Goal: Task Accomplishment & Management: Manage account settings

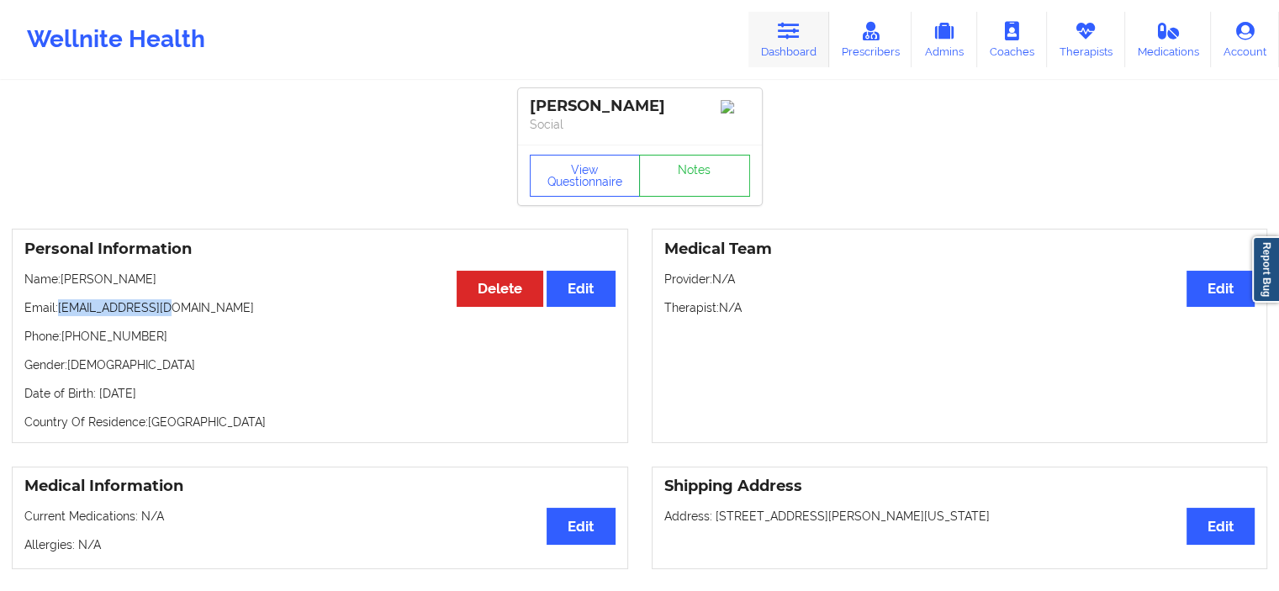
click at [826, 20] on link "Dashboard" at bounding box center [788, 39] width 81 height 55
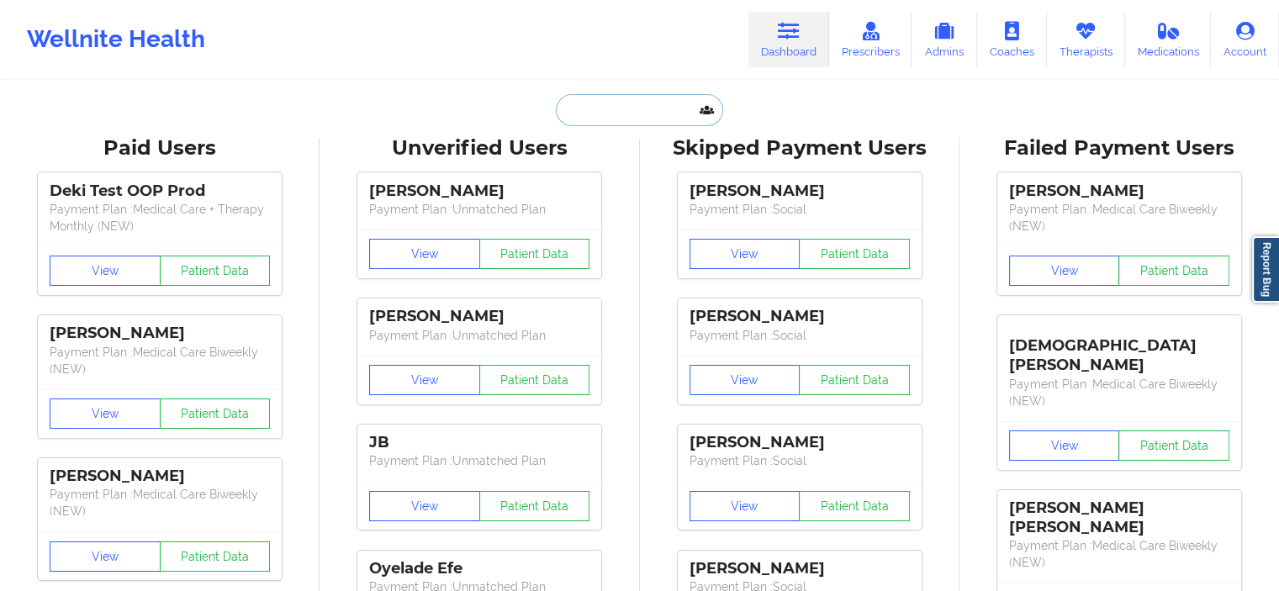
click at [632, 121] on input "text" at bounding box center [639, 110] width 166 height 32
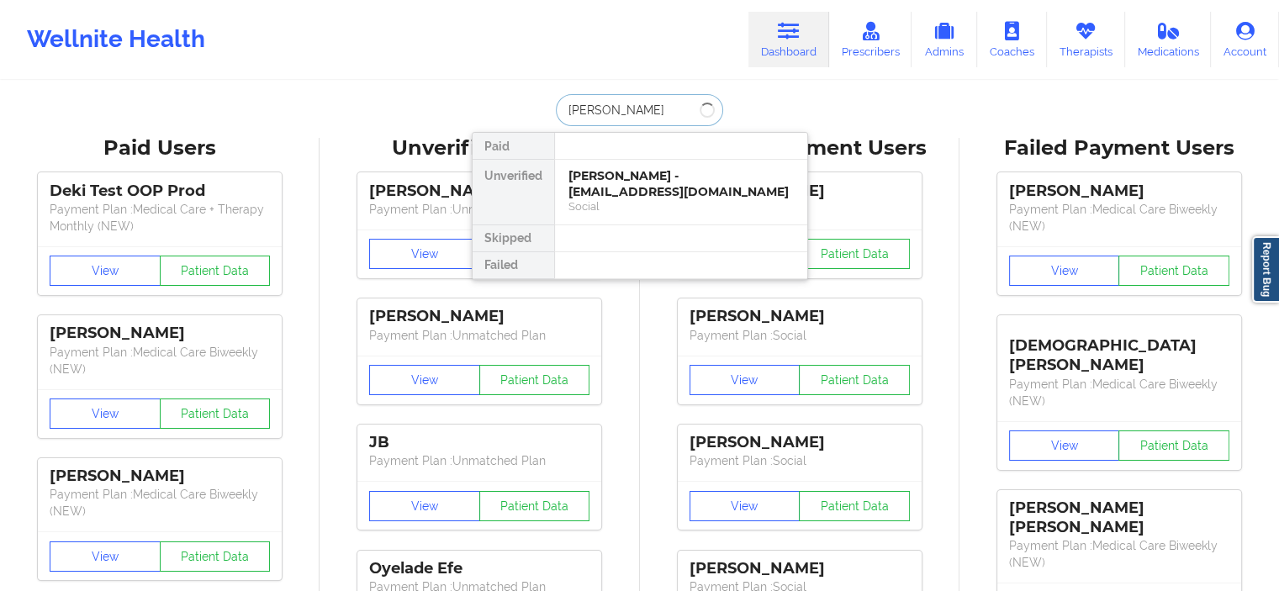
type input "azare"
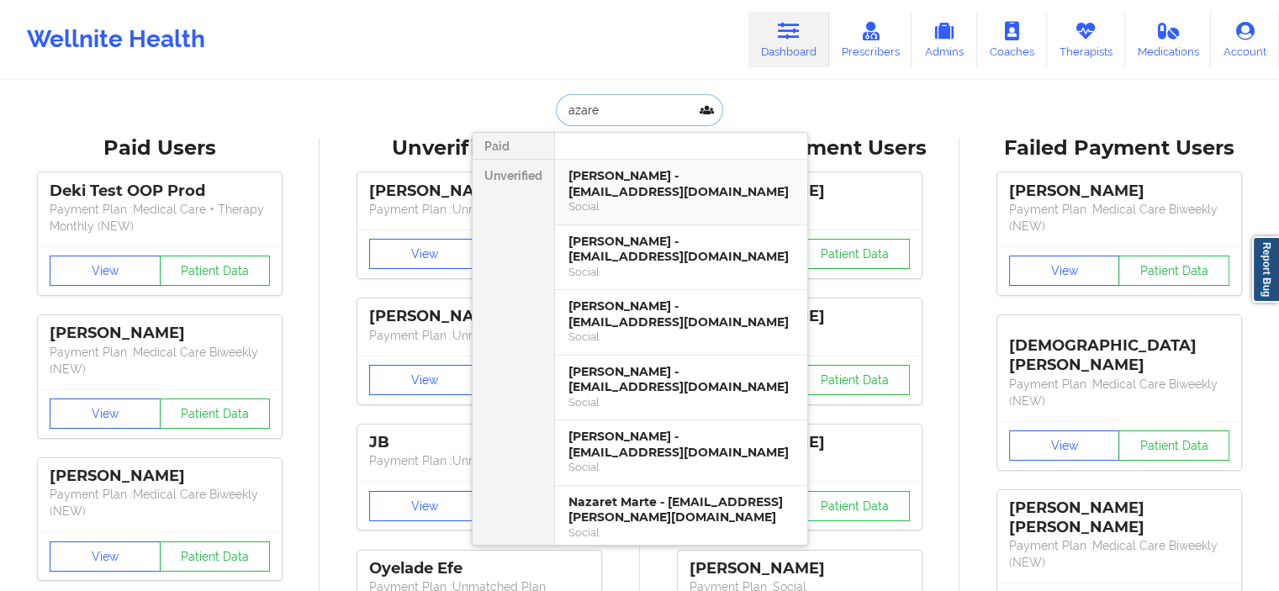
click at [619, 187] on div "[PERSON_NAME] - [EMAIL_ADDRESS][DOMAIN_NAME]" at bounding box center [680, 183] width 225 height 31
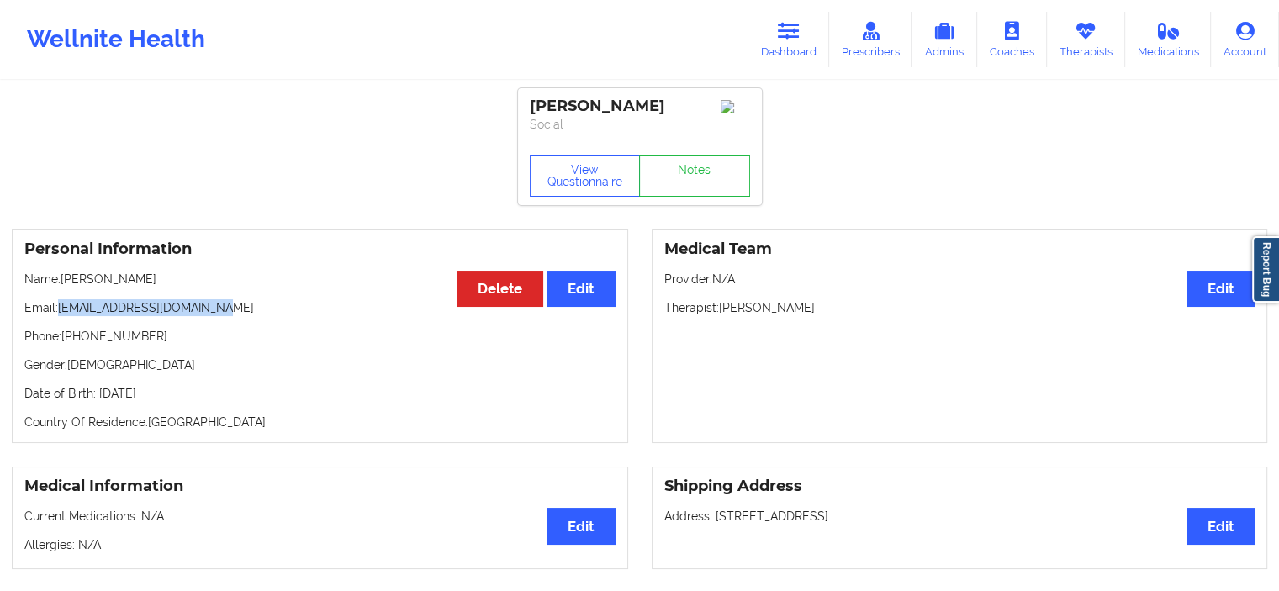
drag, startPoint x: 309, startPoint y: 316, endPoint x: 60, endPoint y: 312, distance: 249.7
click at [60, 312] on p "Email: [EMAIL_ADDRESS][DOMAIN_NAME]" at bounding box center [319, 307] width 591 height 17
copy p "[EMAIL_ADDRESS][DOMAIN_NAME]"
click at [800, 52] on link "Dashboard" at bounding box center [788, 39] width 81 height 55
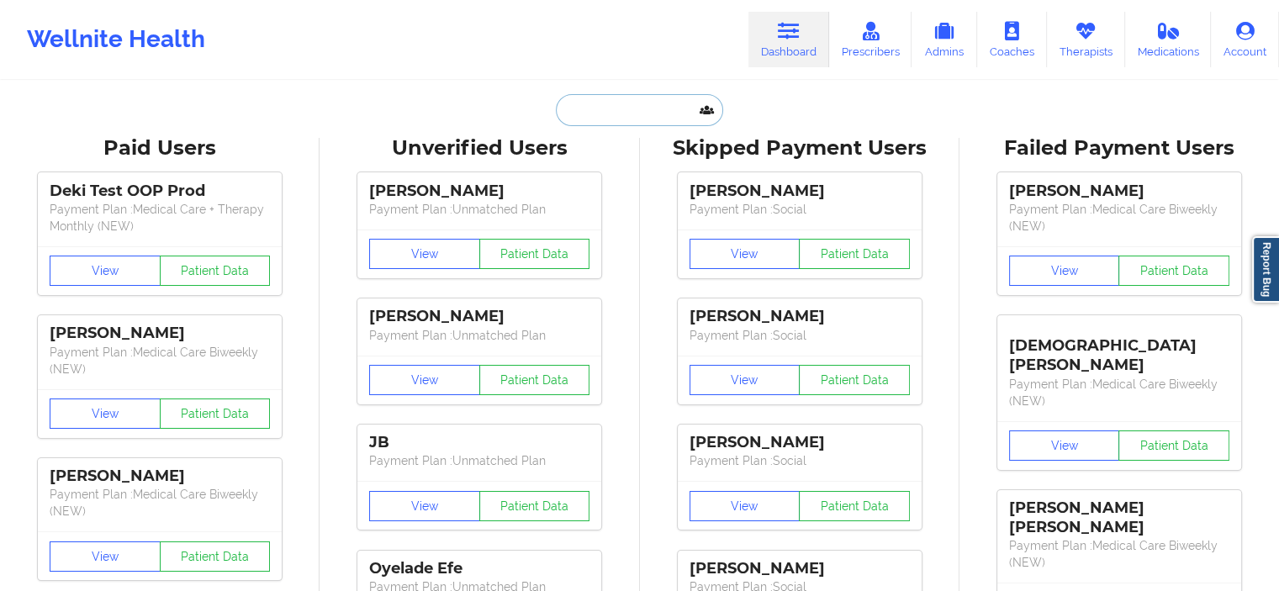
click at [664, 103] on input "text" at bounding box center [639, 110] width 166 height 32
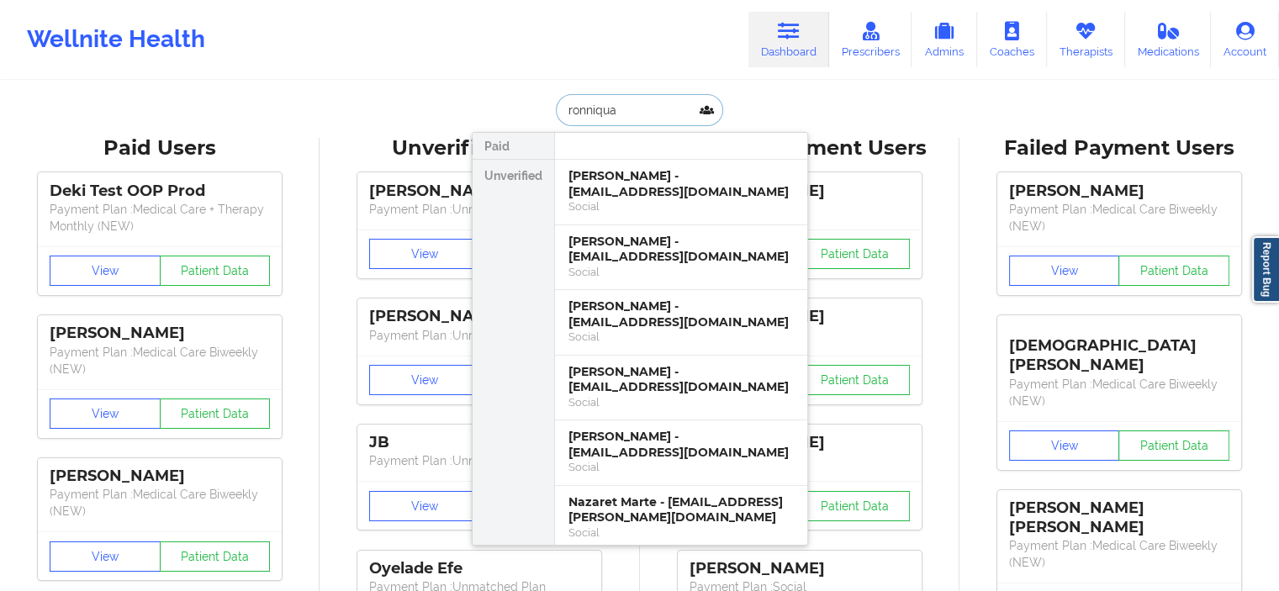
type input "ronniqua"
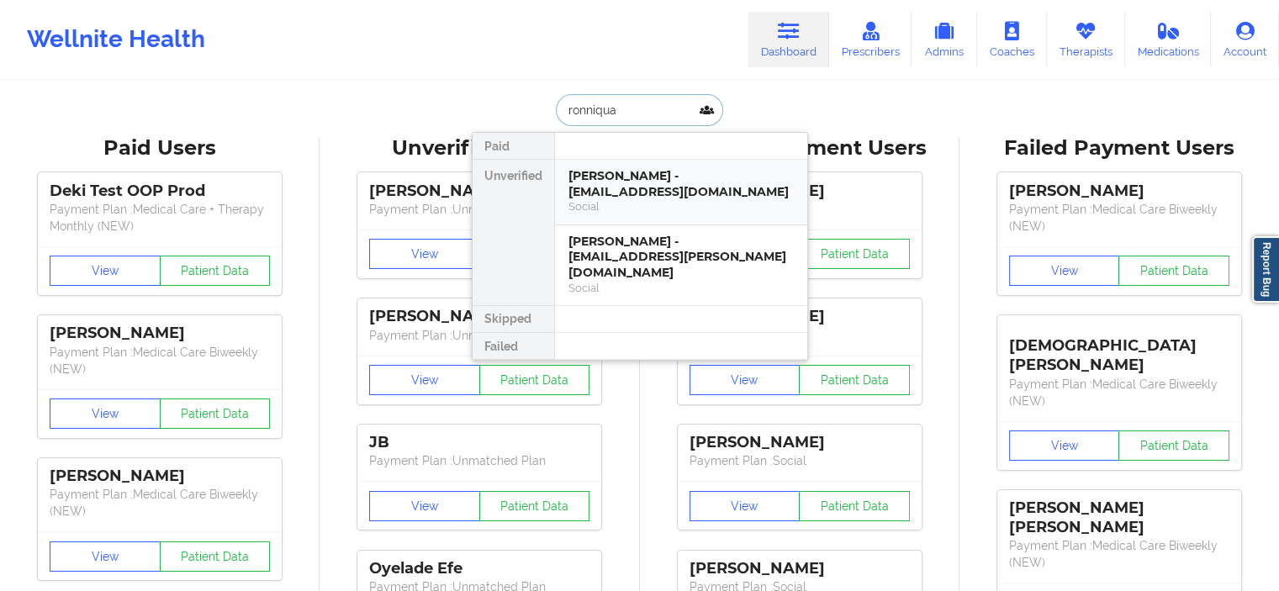
click at [668, 182] on div "[PERSON_NAME] - [EMAIL_ADDRESS][DOMAIN_NAME]" at bounding box center [680, 183] width 225 height 31
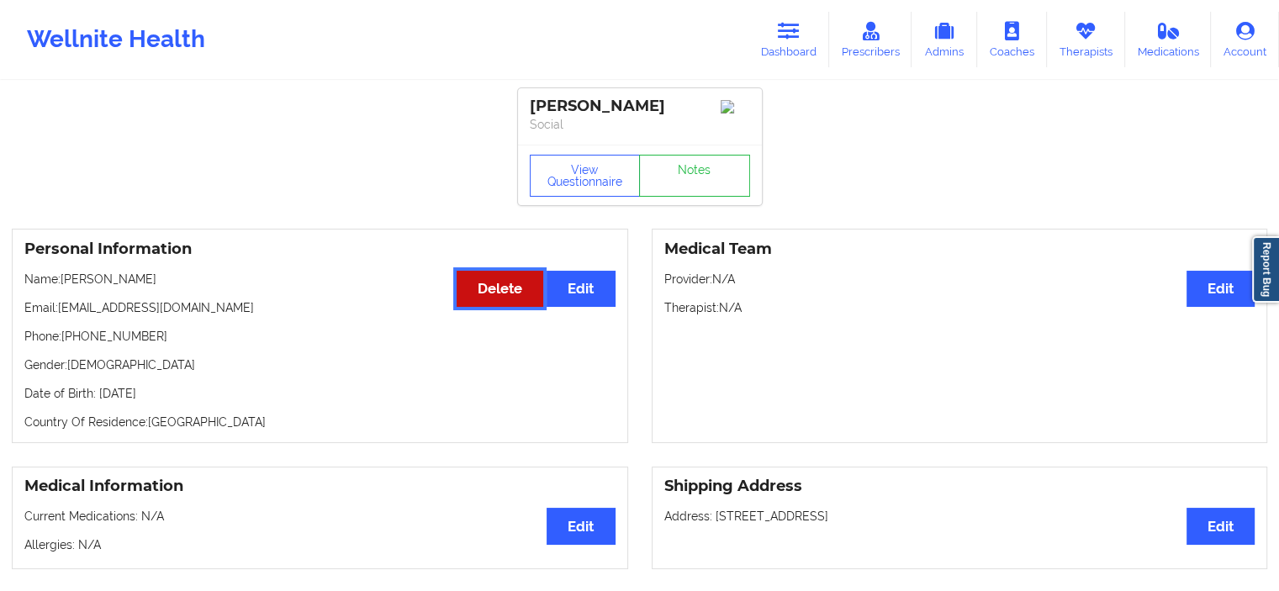
click at [513, 279] on button "Delete" at bounding box center [500, 289] width 87 height 36
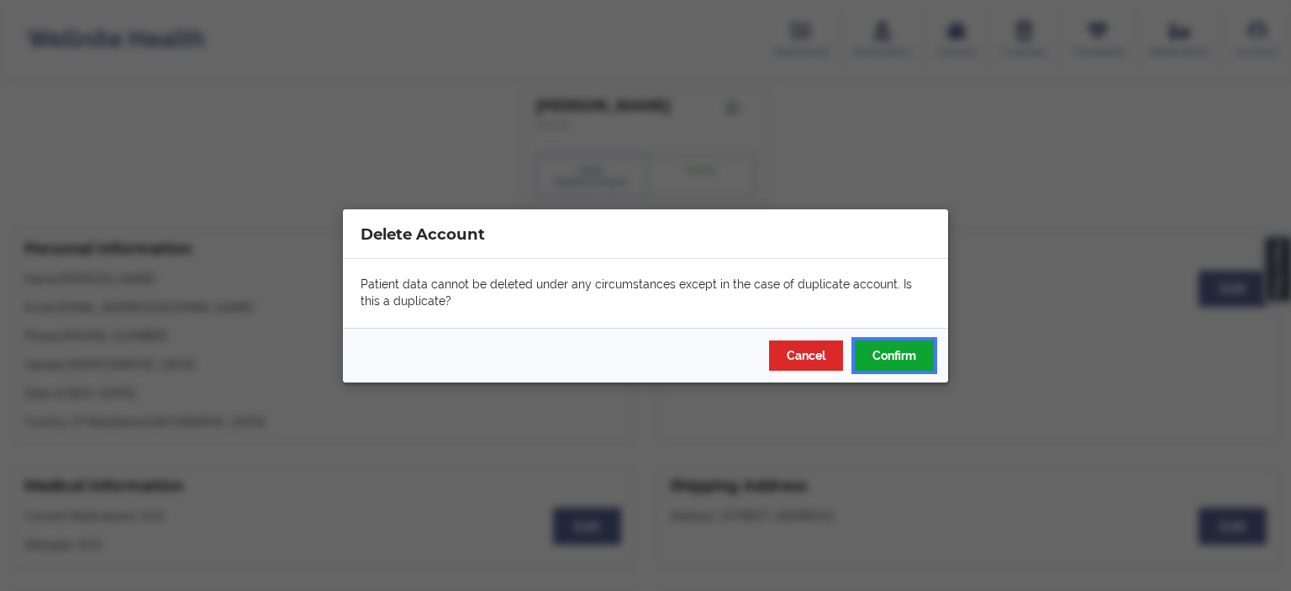
click at [888, 349] on button "Confirm" at bounding box center [894, 355] width 79 height 30
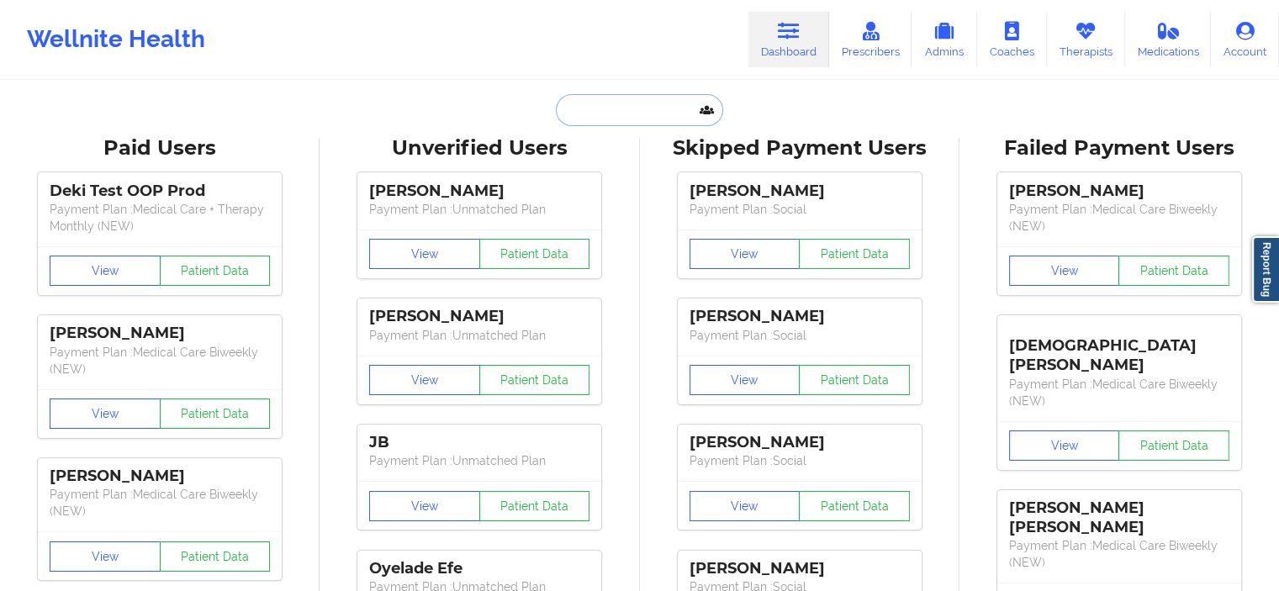
click at [673, 96] on input "text" at bounding box center [639, 110] width 166 height 32
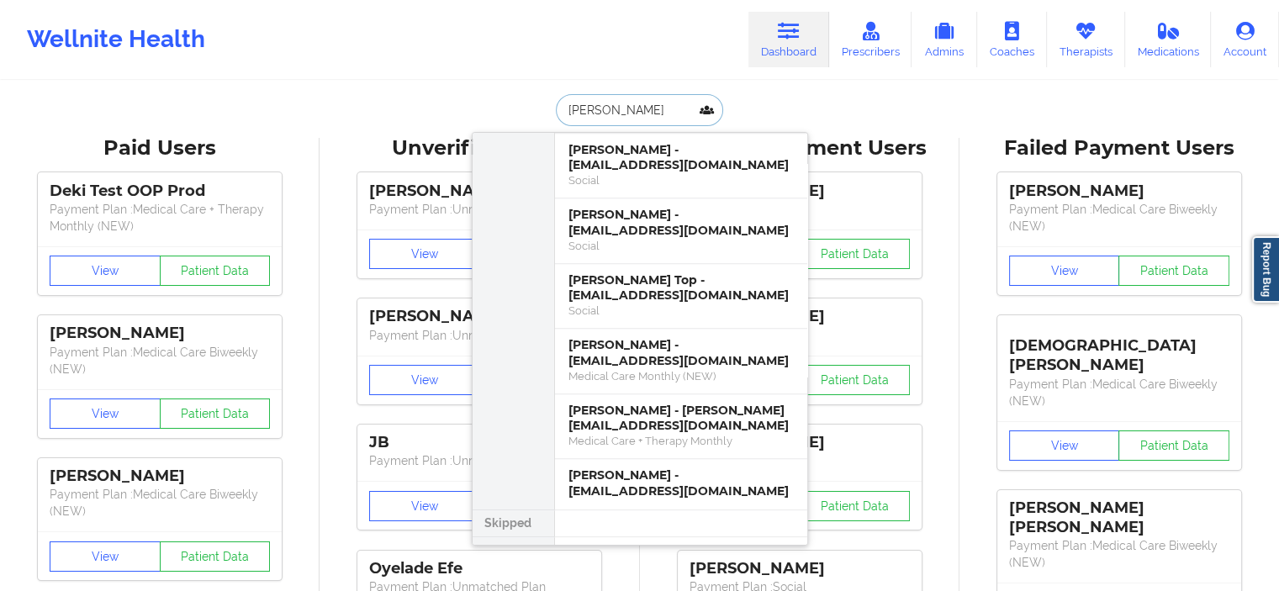
scroll to position [842, 0]
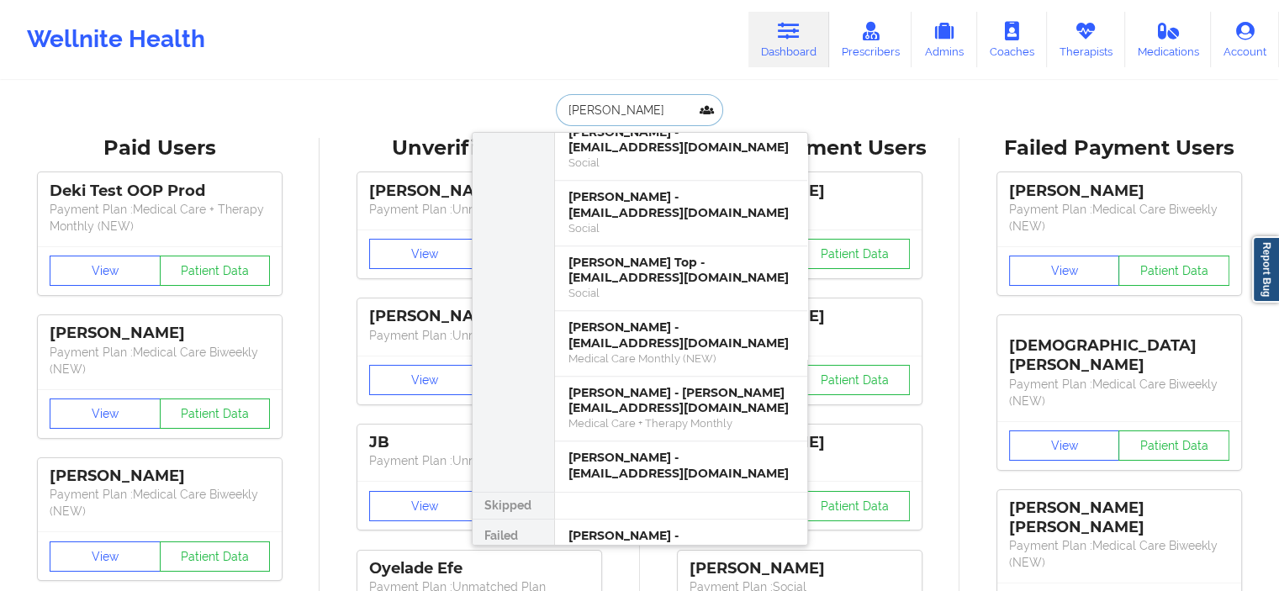
paste input "[EMAIL_ADDRESS][DOMAIN_NAME]"
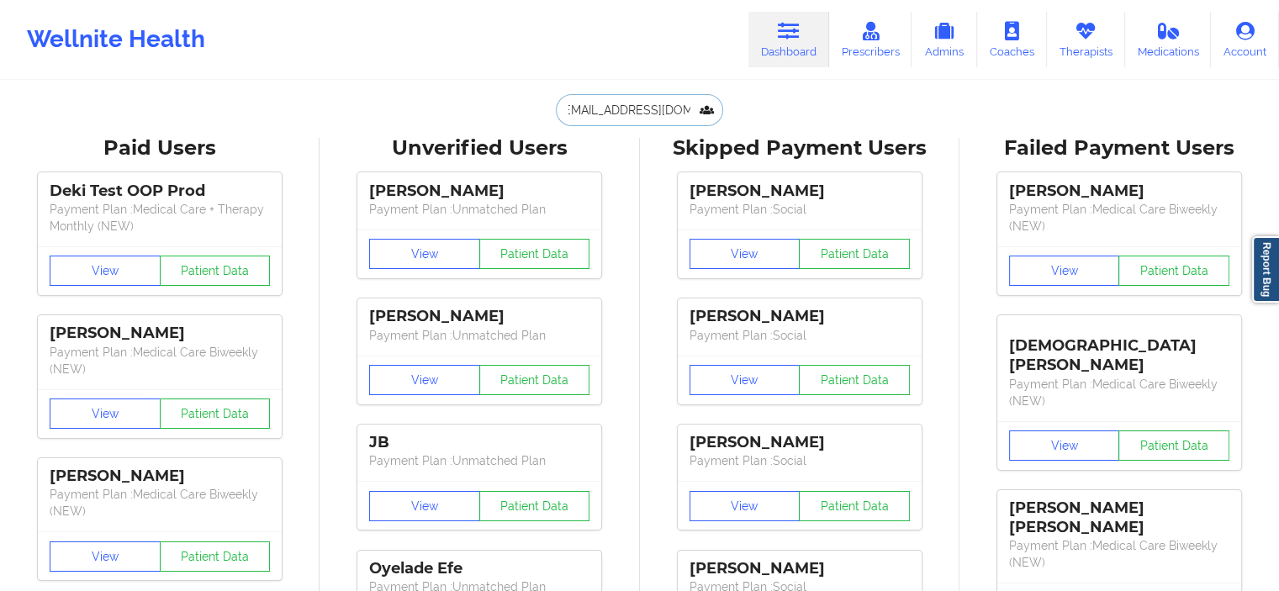
scroll to position [0, 0]
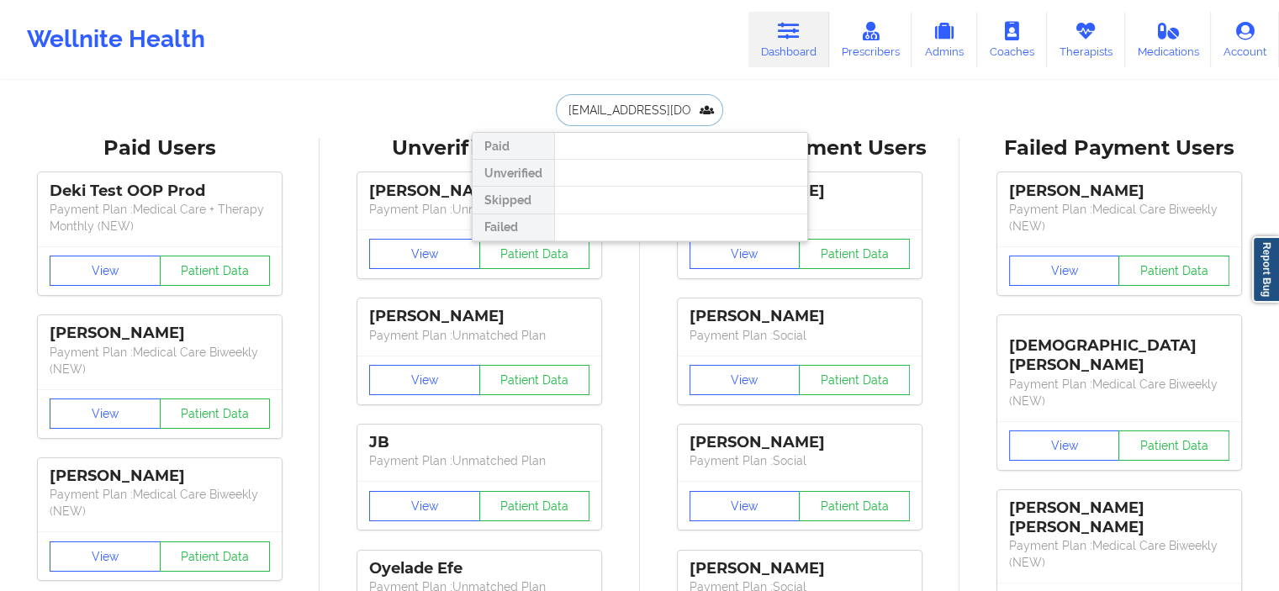
click at [616, 102] on input "[EMAIL_ADDRESS][DOMAIN_NAME]" at bounding box center [639, 110] width 166 height 32
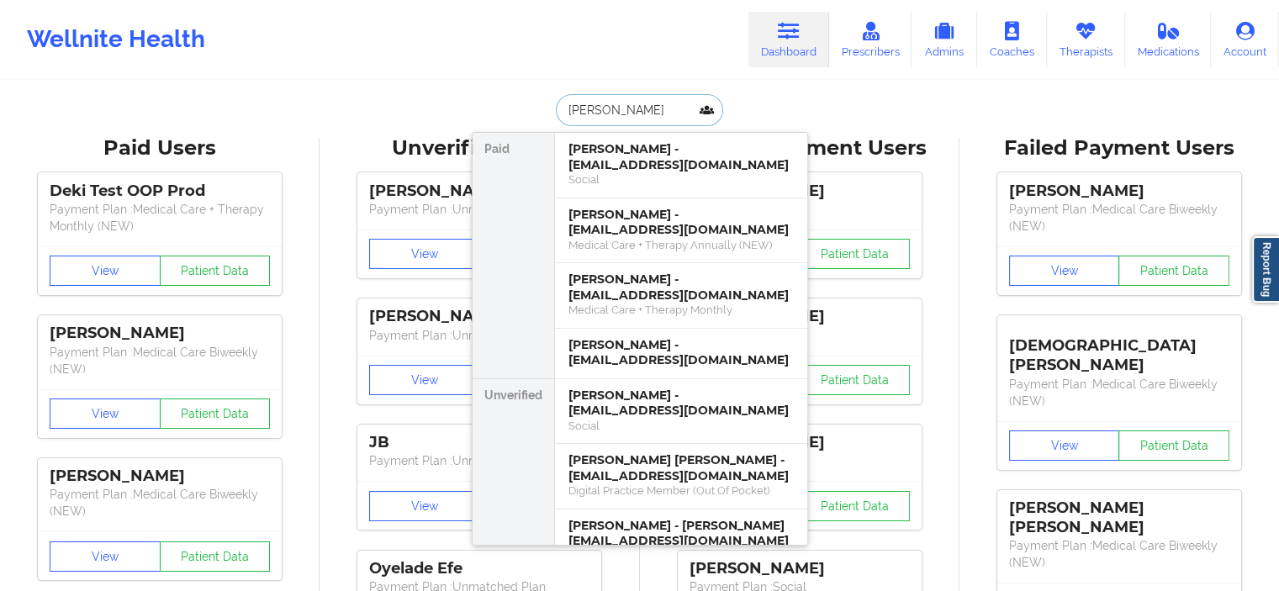
type input "[PERSON_NAME]"
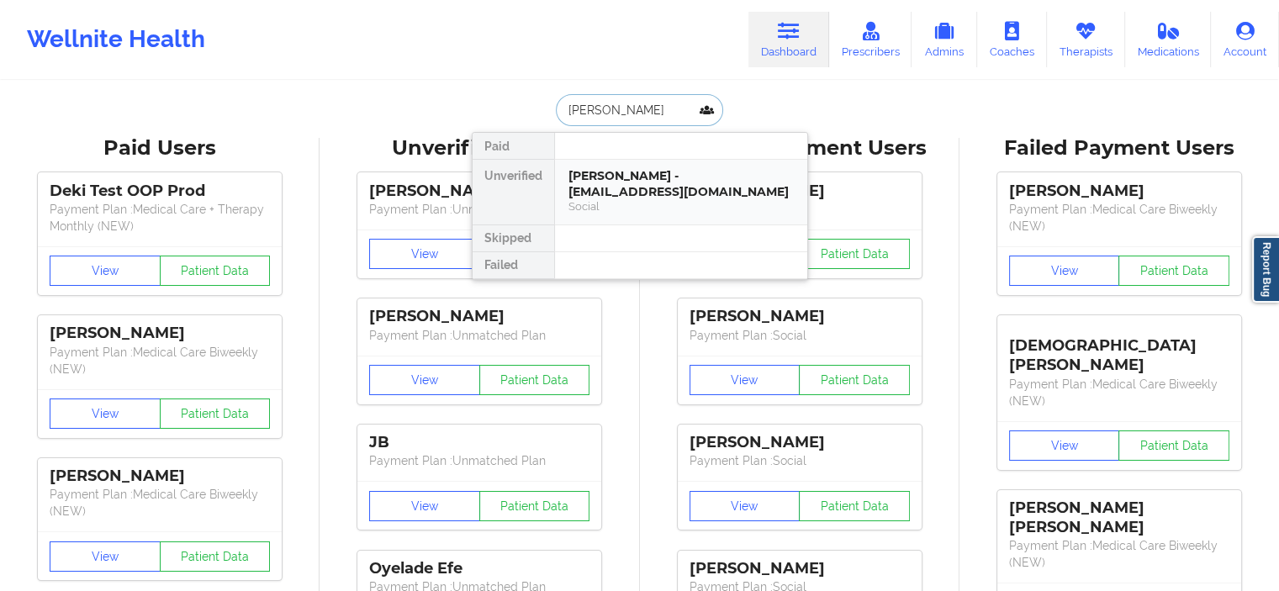
click at [646, 199] on div "Social" at bounding box center [680, 206] width 225 height 14
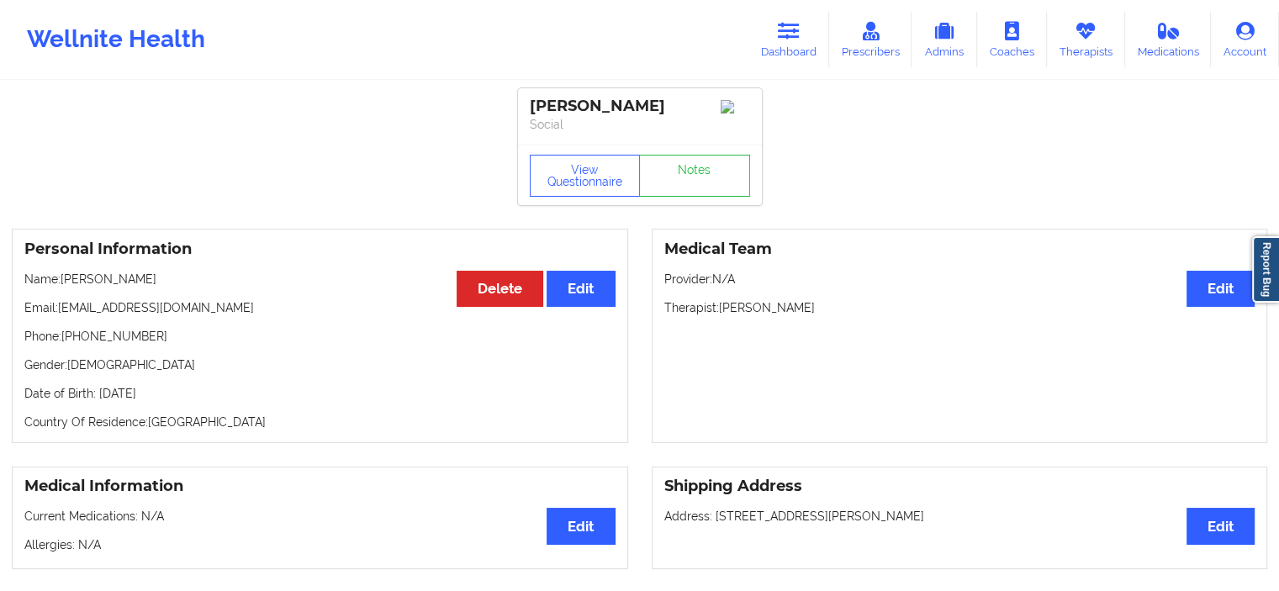
drag, startPoint x: 145, startPoint y: 283, endPoint x: 62, endPoint y: 280, distance: 82.5
click at [62, 280] on p "Name: [PERSON_NAME]" at bounding box center [319, 279] width 591 height 17
copy p "[PERSON_NAME]"
click at [799, 66] on link "Dashboard" at bounding box center [788, 39] width 81 height 55
click at [798, 50] on link "Dashboard" at bounding box center [788, 39] width 81 height 55
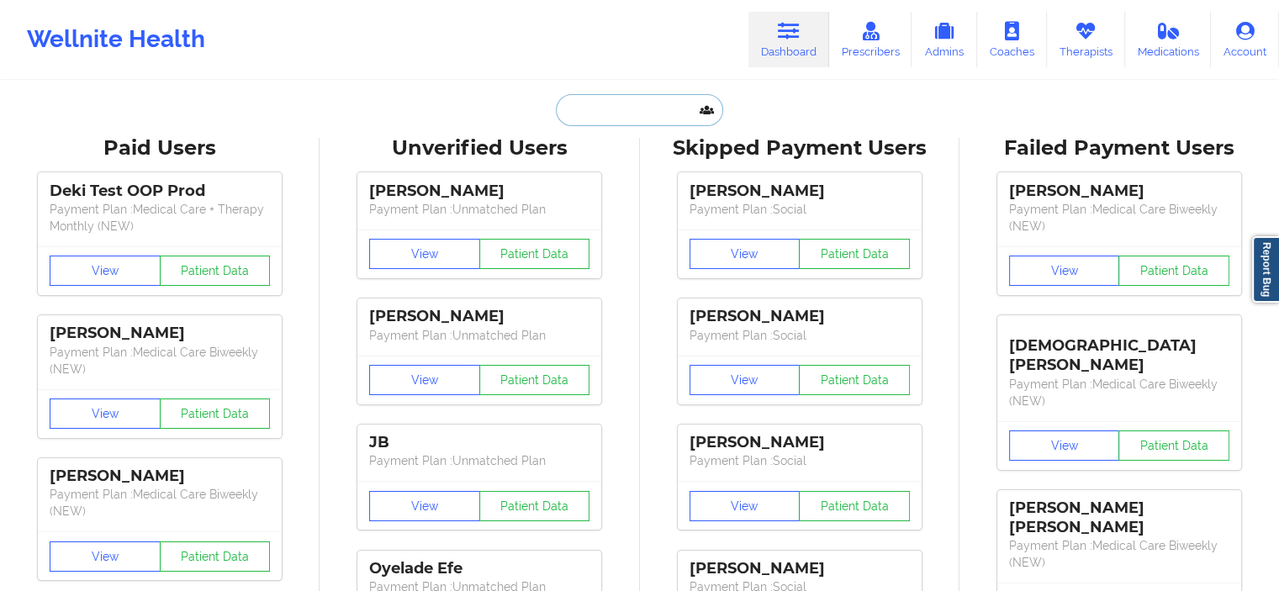
click at [616, 119] on input "text" at bounding box center [639, 110] width 166 height 32
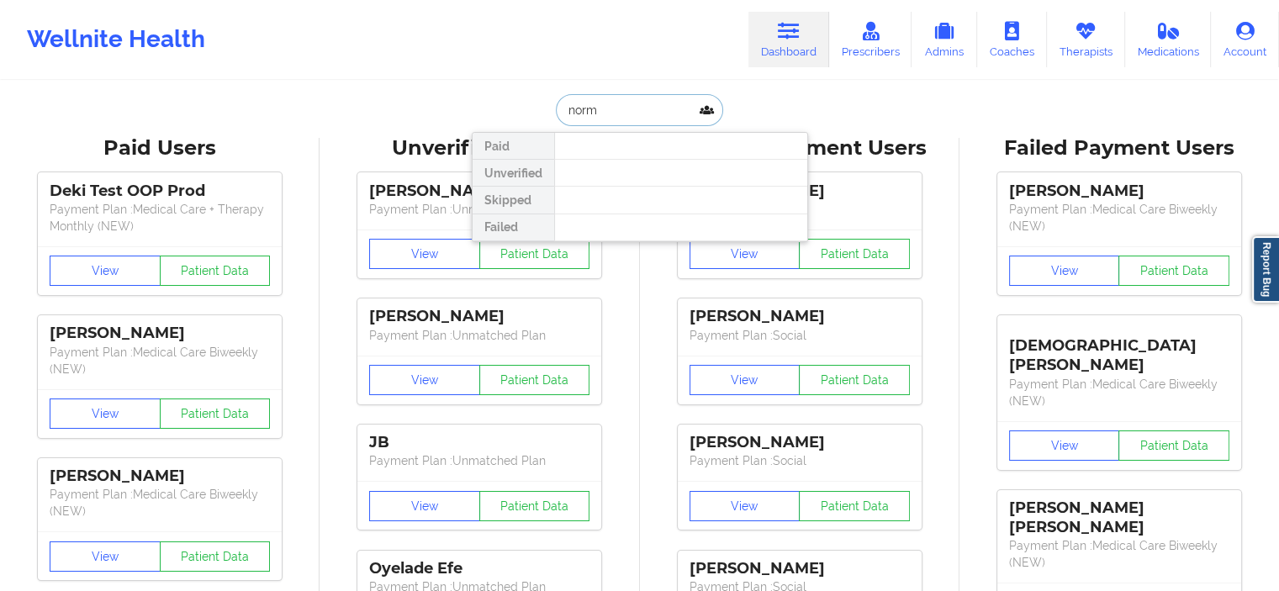
type input "[PERSON_NAME]"
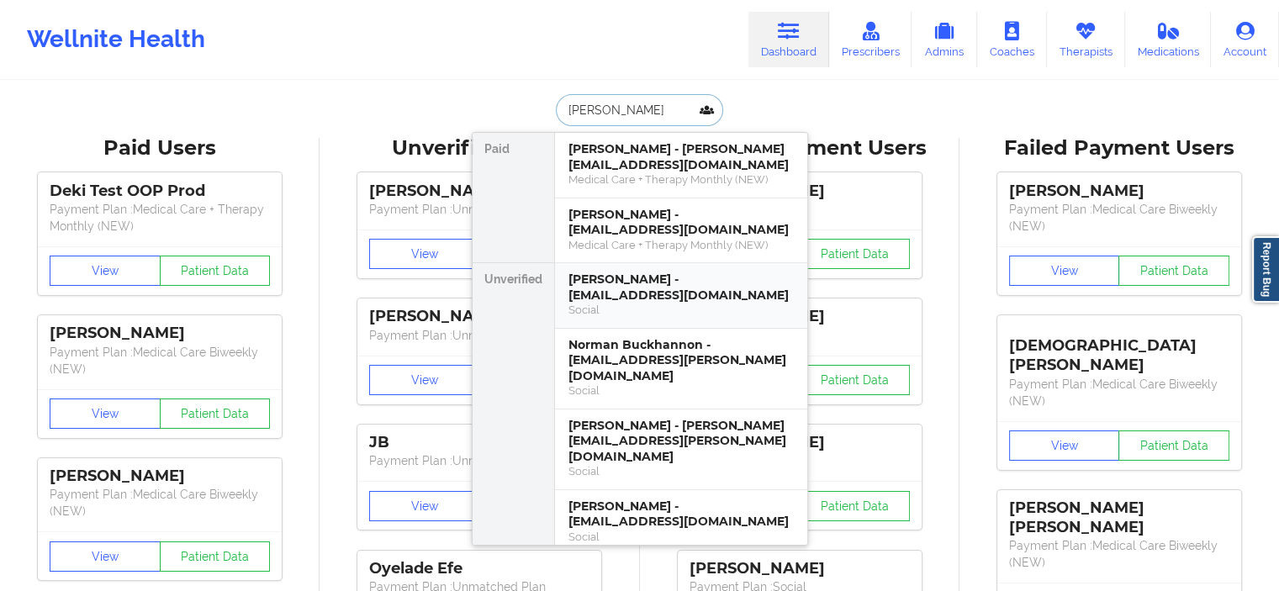
click at [666, 293] on div "[PERSON_NAME] - [EMAIL_ADDRESS][DOMAIN_NAME]" at bounding box center [680, 287] width 225 height 31
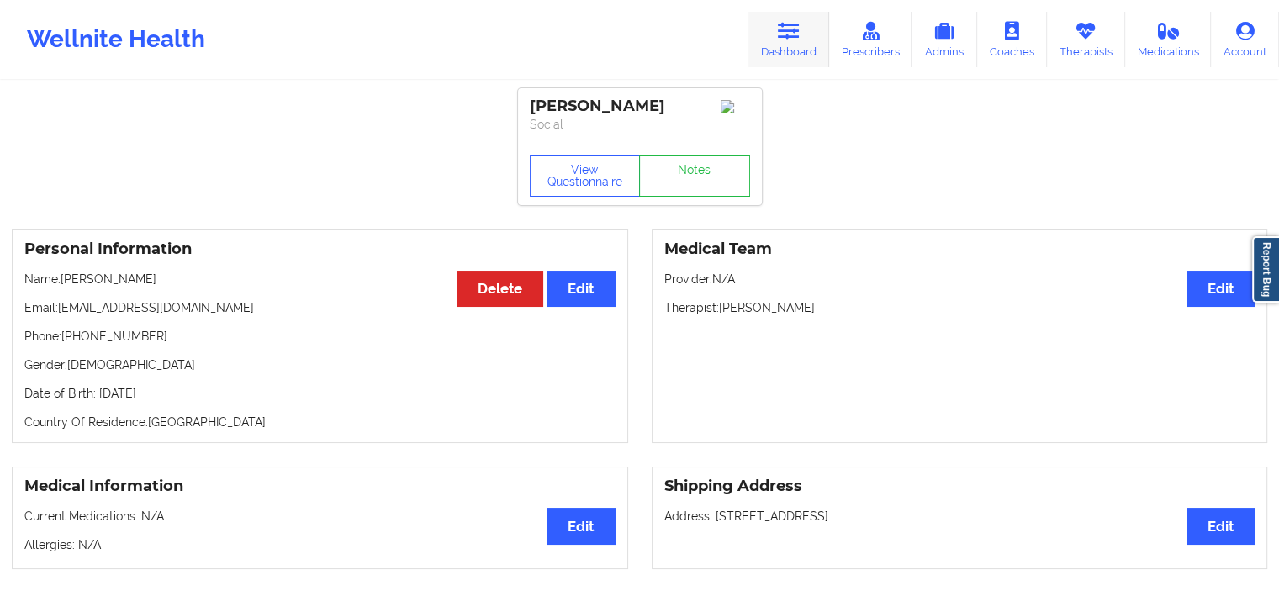
click at [758, 63] on link "Dashboard" at bounding box center [788, 39] width 81 height 55
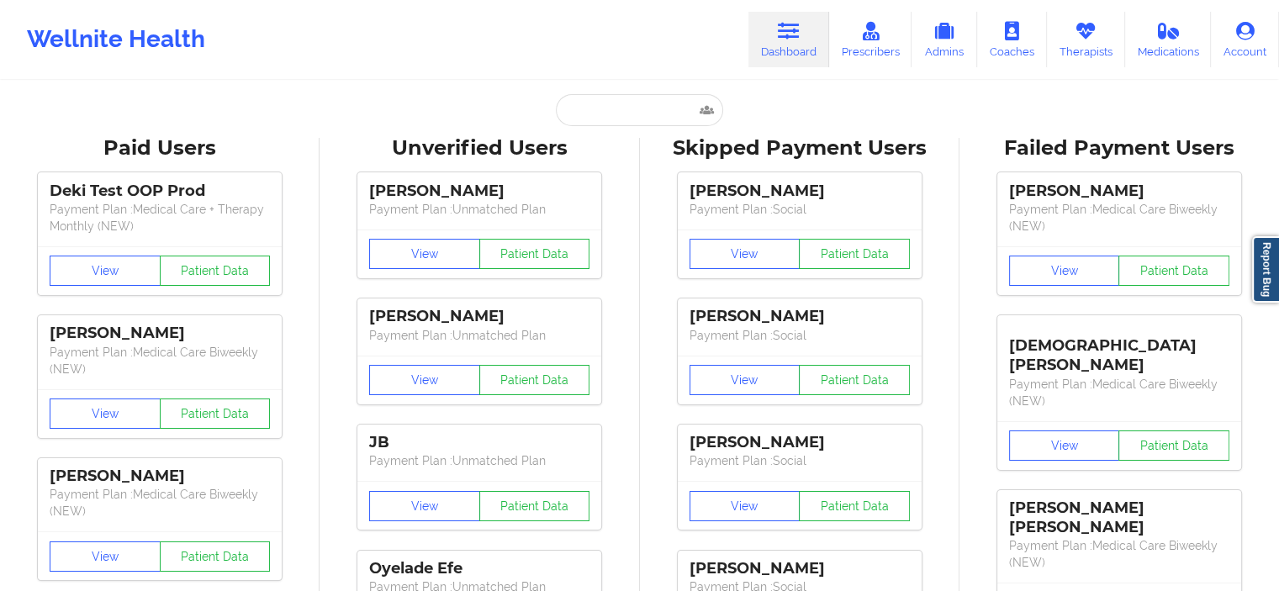
click at [647, 120] on input "text" at bounding box center [639, 110] width 166 height 32
paste input "[EMAIL_ADDRESS][DOMAIN_NAME]"
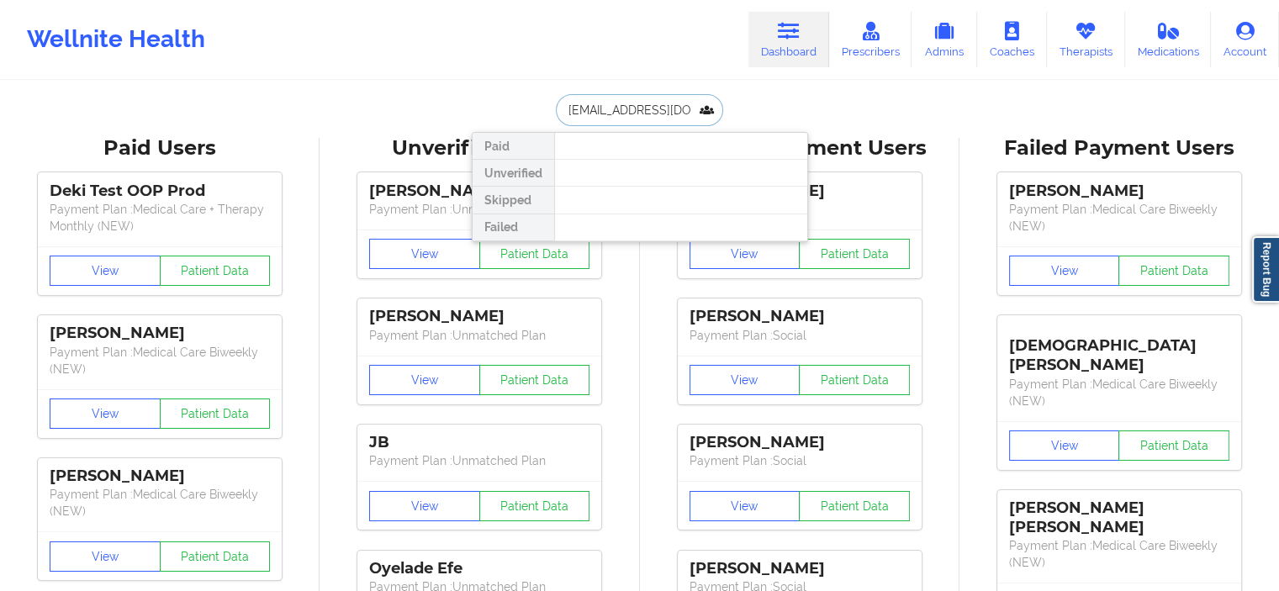
type input "[EMAIL_ADDRESS][DOMAIN_NAME]"
